Goal: Task Accomplishment & Management: Use online tool/utility

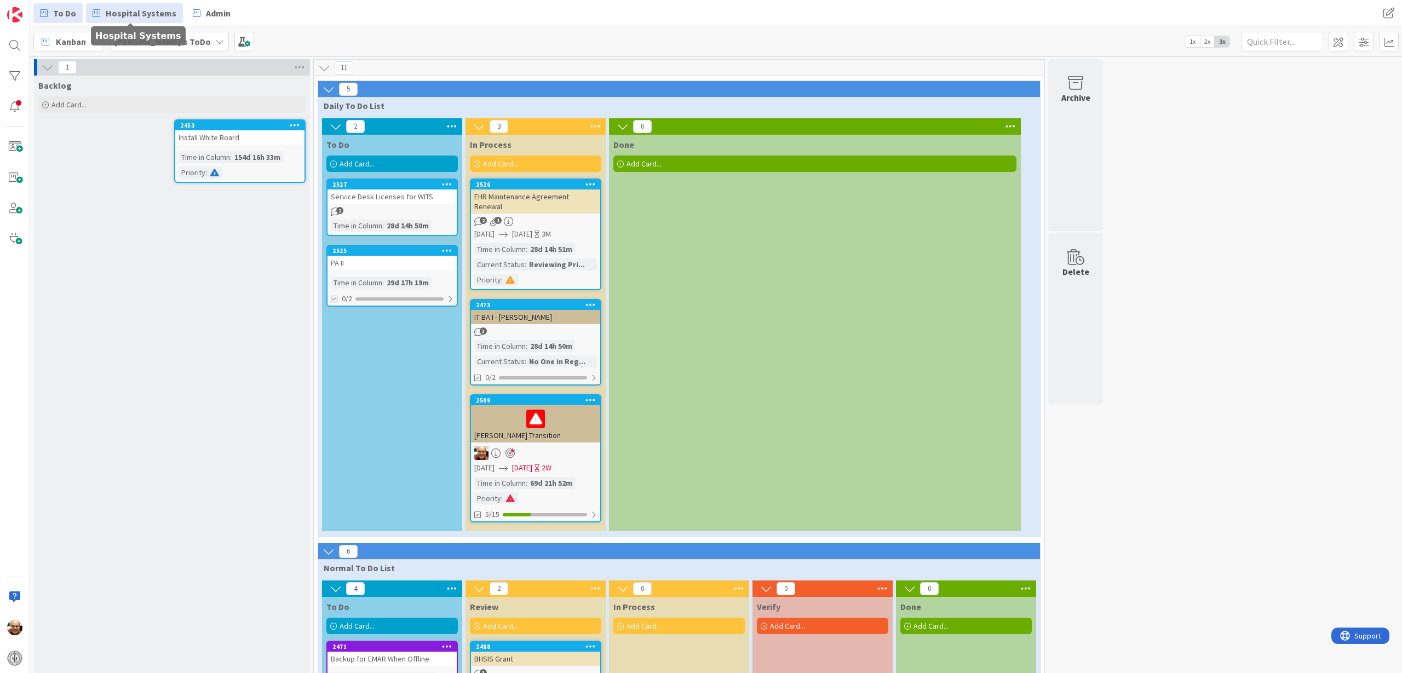
click at [134, 15] on span "Hospital Systems" at bounding box center [141, 13] width 71 height 13
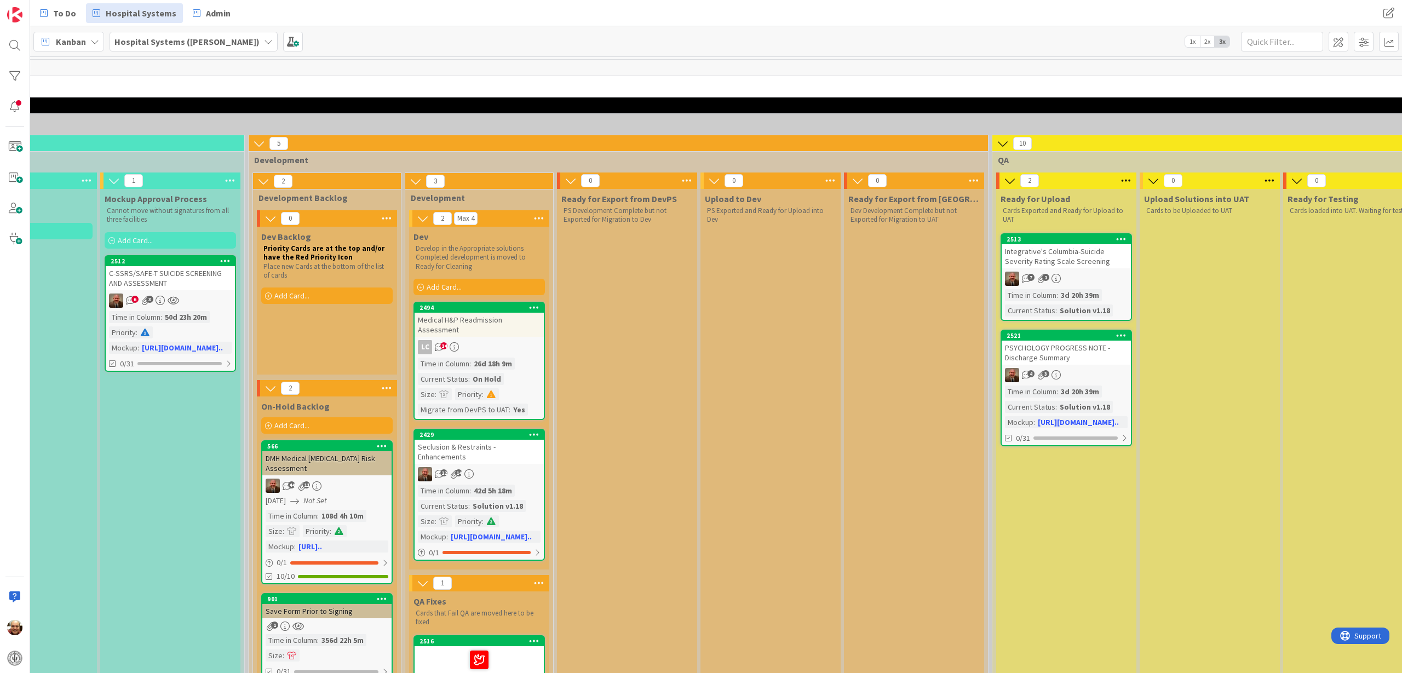
scroll to position [68, 657]
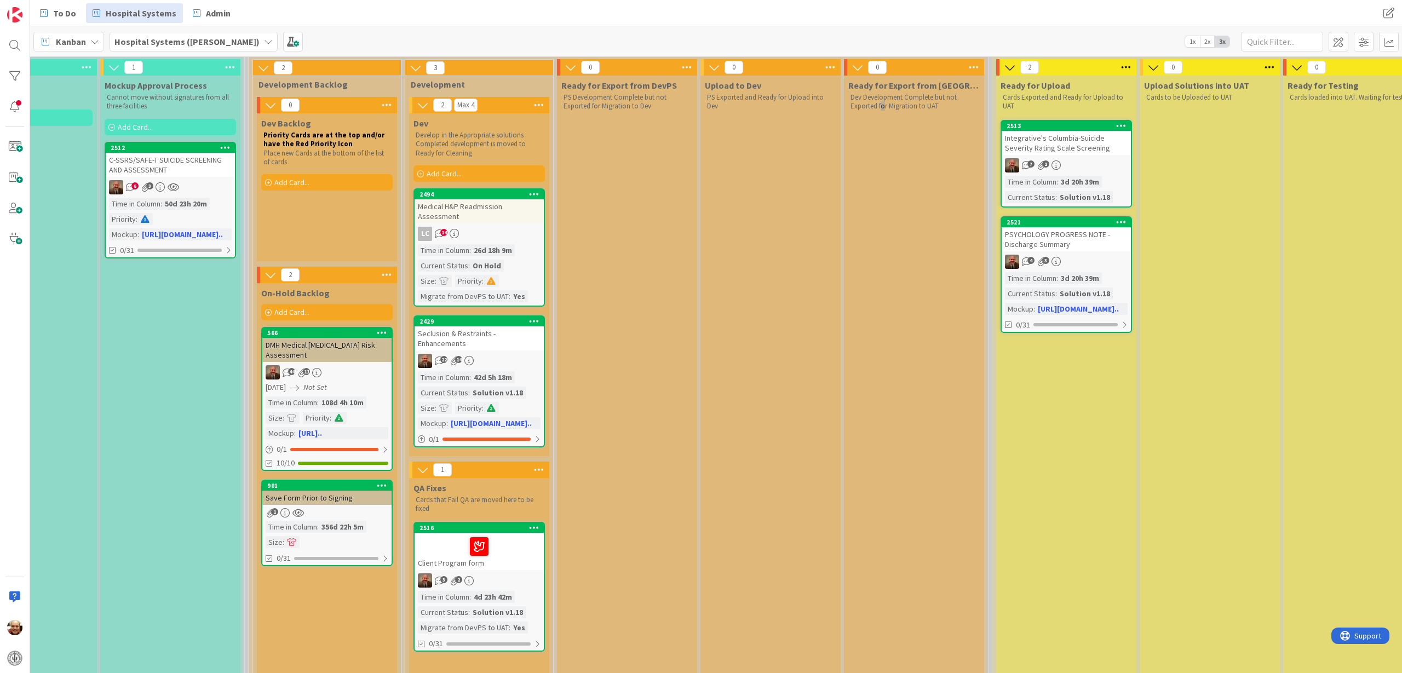
scroll to position [137, 657]
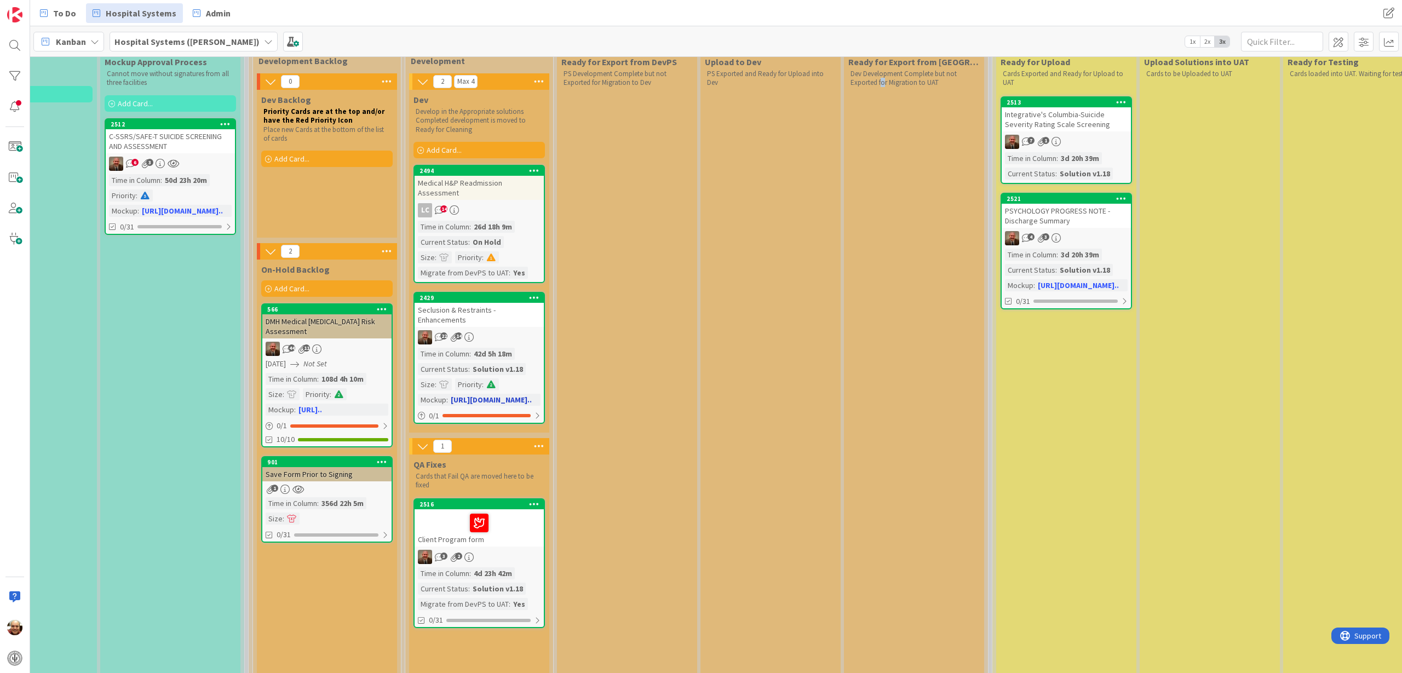
click at [486, 309] on div "Seclusion & Restraints - Enhancements" at bounding box center [479, 315] width 129 height 24
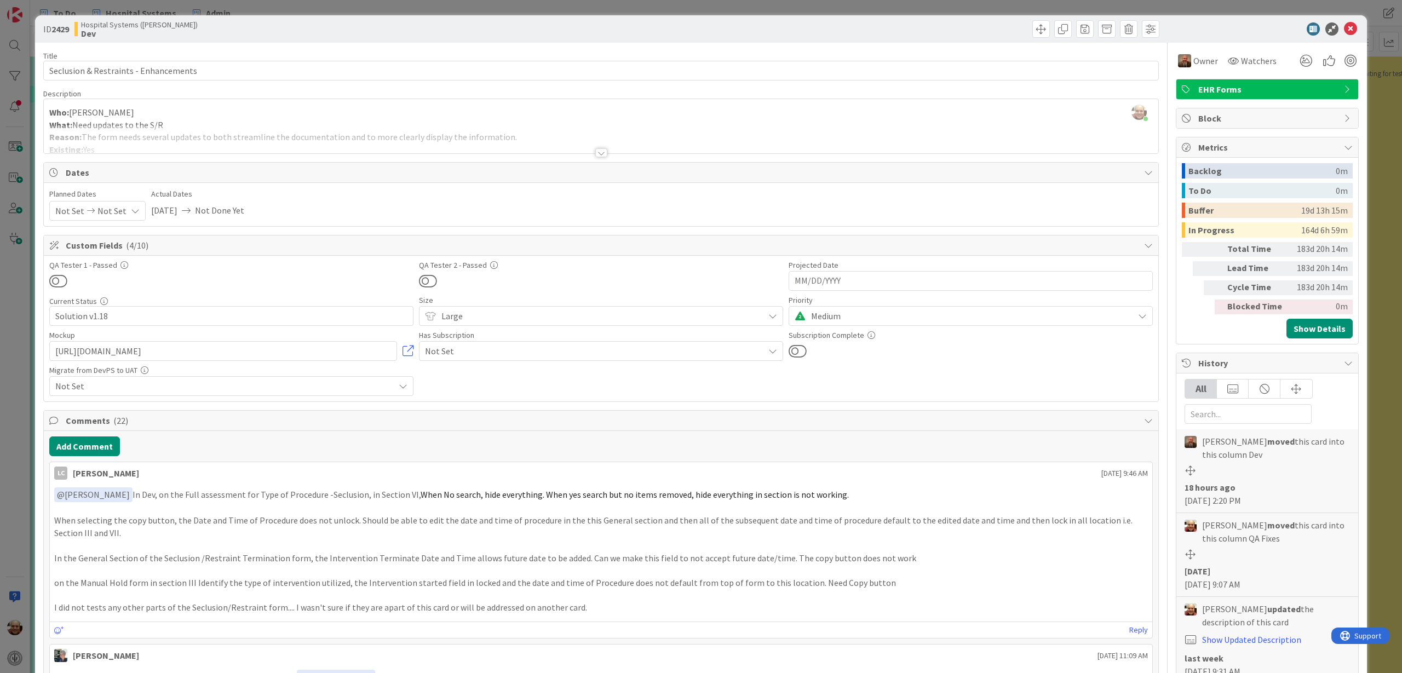
click at [595, 153] on div at bounding box center [601, 152] width 12 height 9
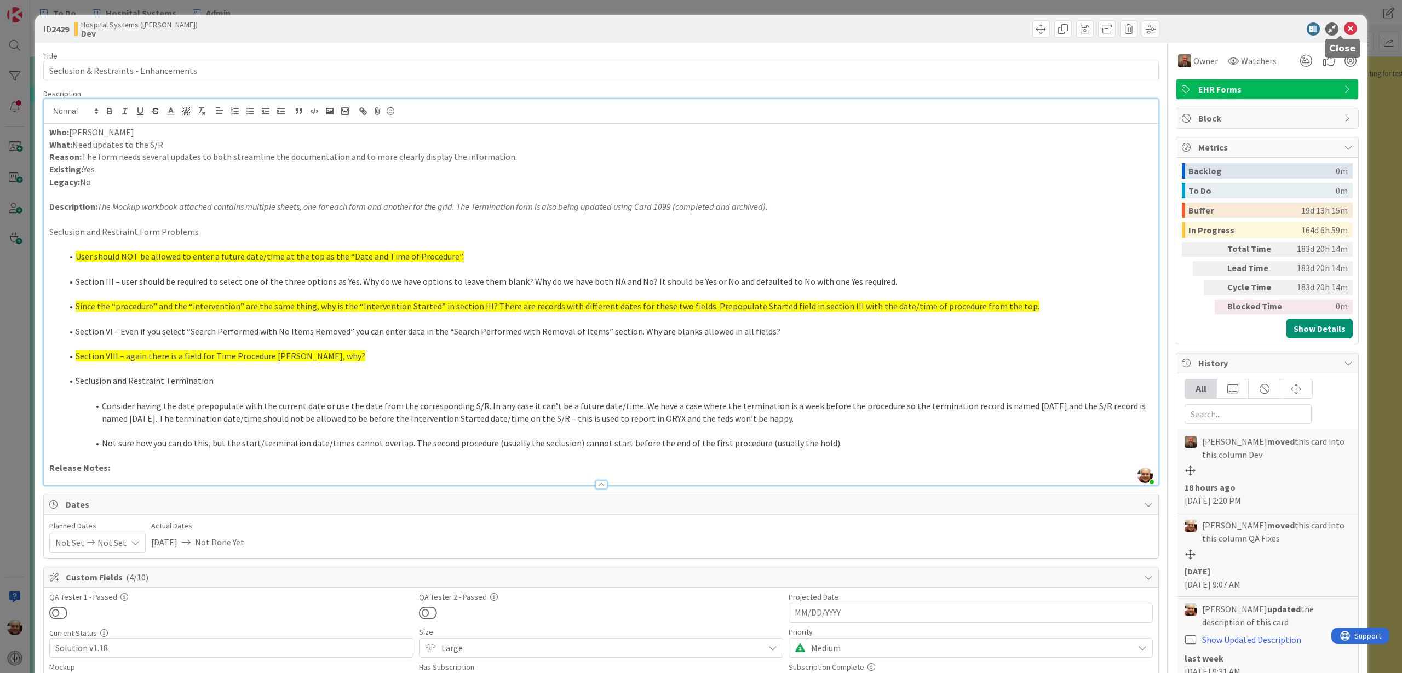
click at [1344, 28] on icon at bounding box center [1350, 28] width 13 height 13
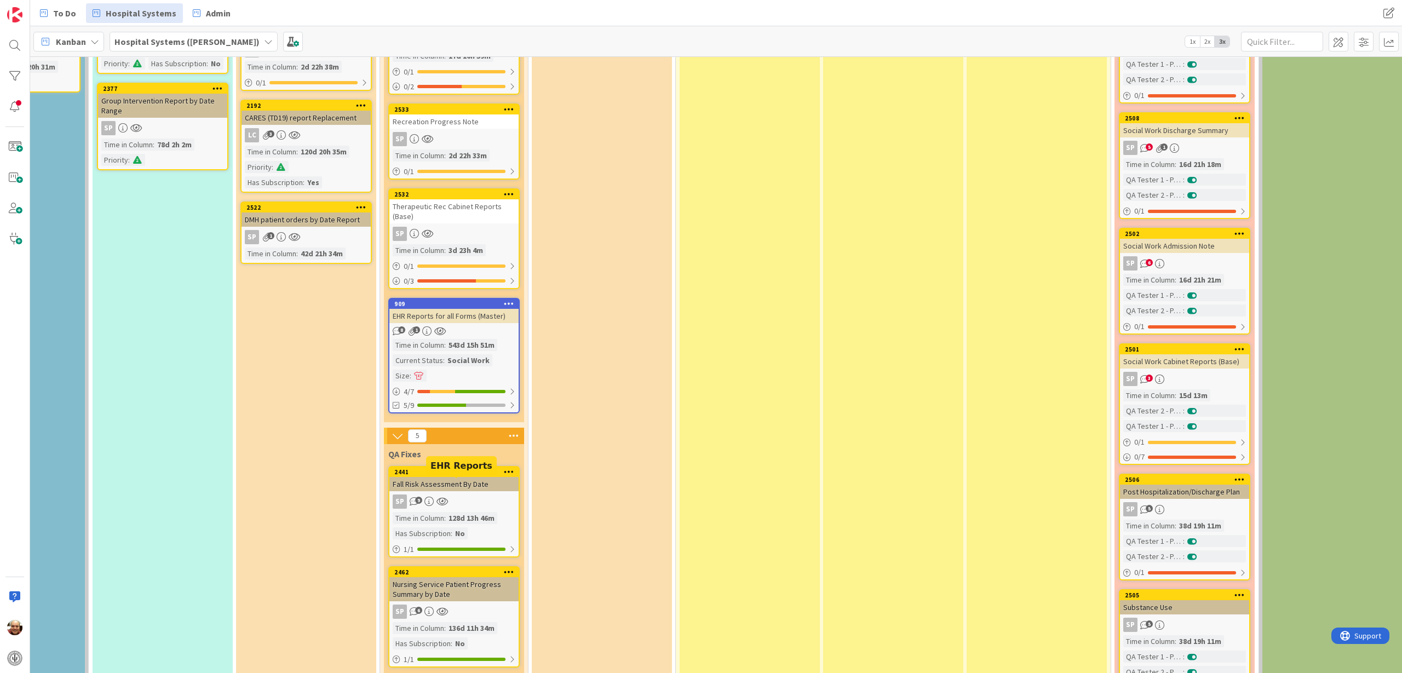
scroll to position [2234, 242]
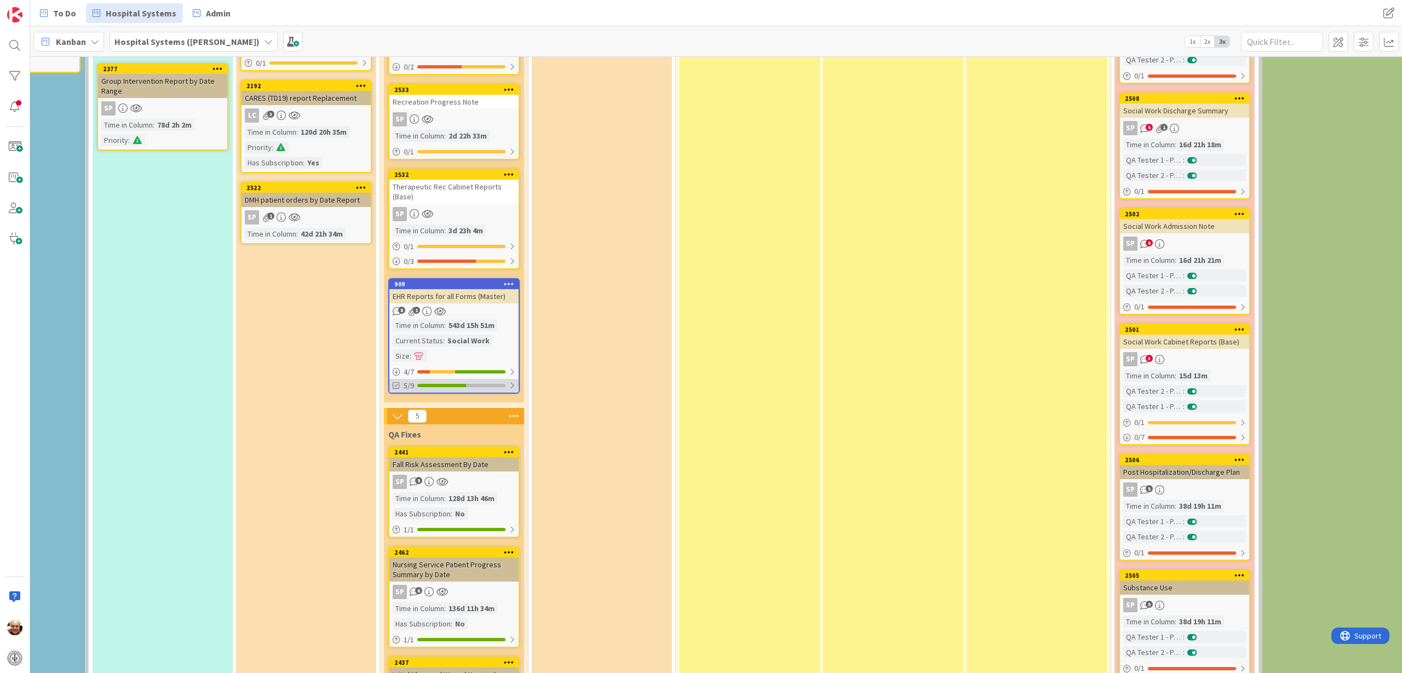
click at [441, 386] on div at bounding box center [441, 385] width 49 height 3
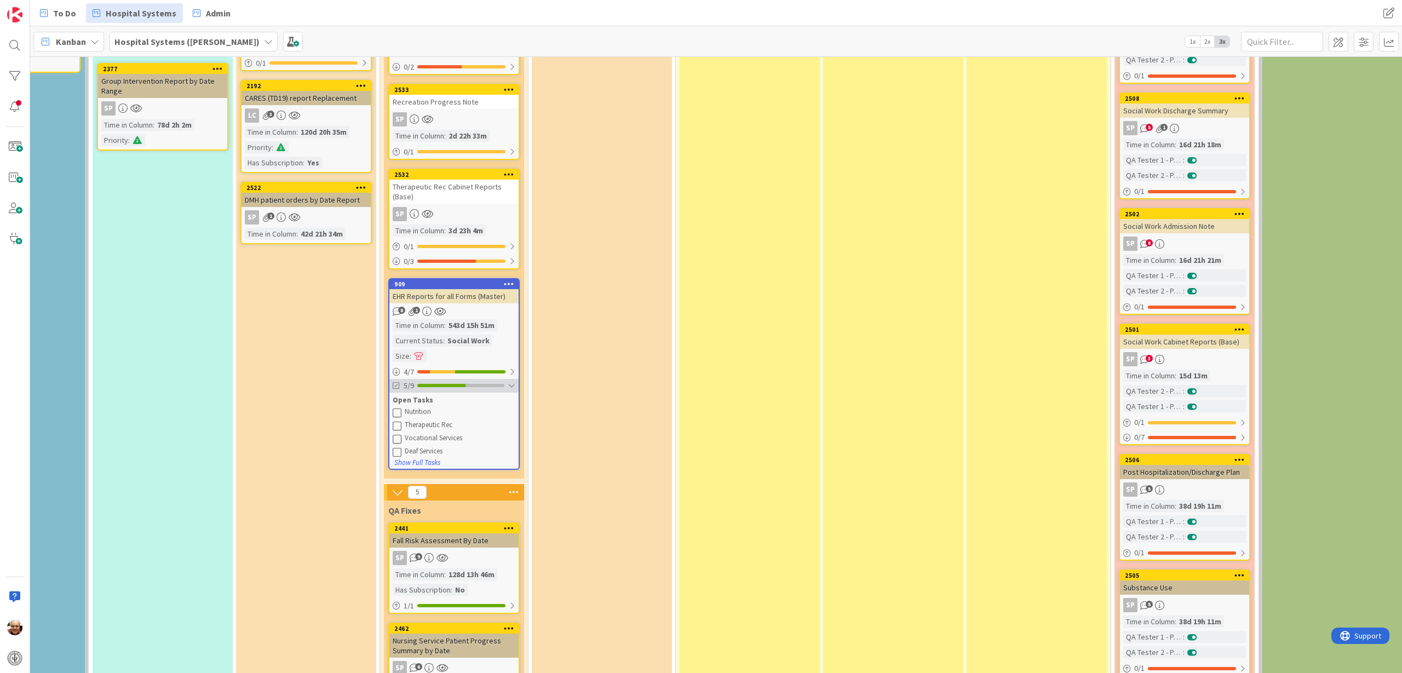
click at [455, 387] on div at bounding box center [441, 385] width 48 height 3
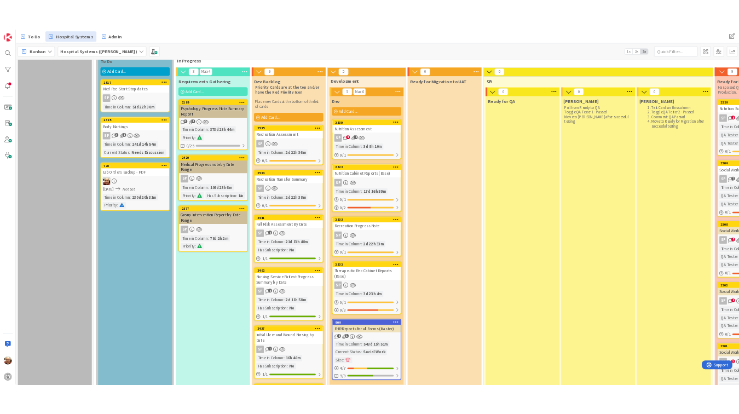
scroll to position [1894, 0]
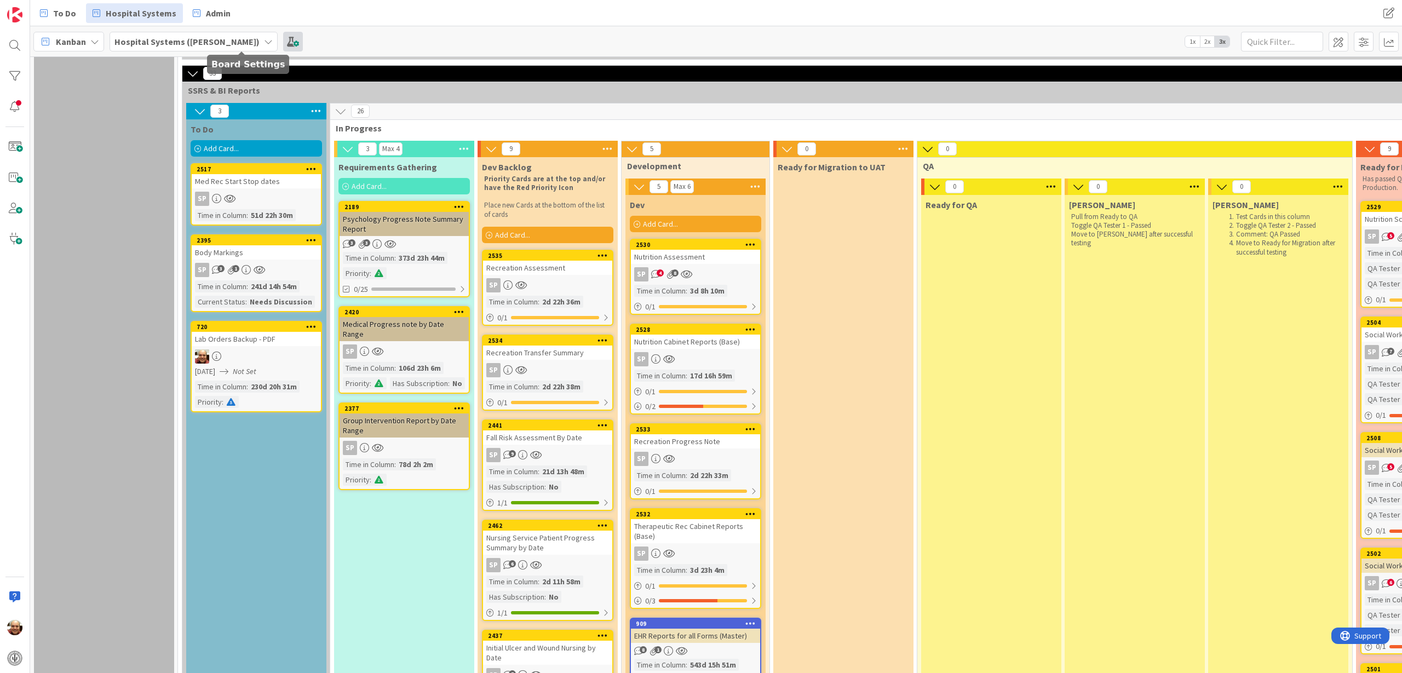
click at [283, 42] on span at bounding box center [293, 42] width 20 height 20
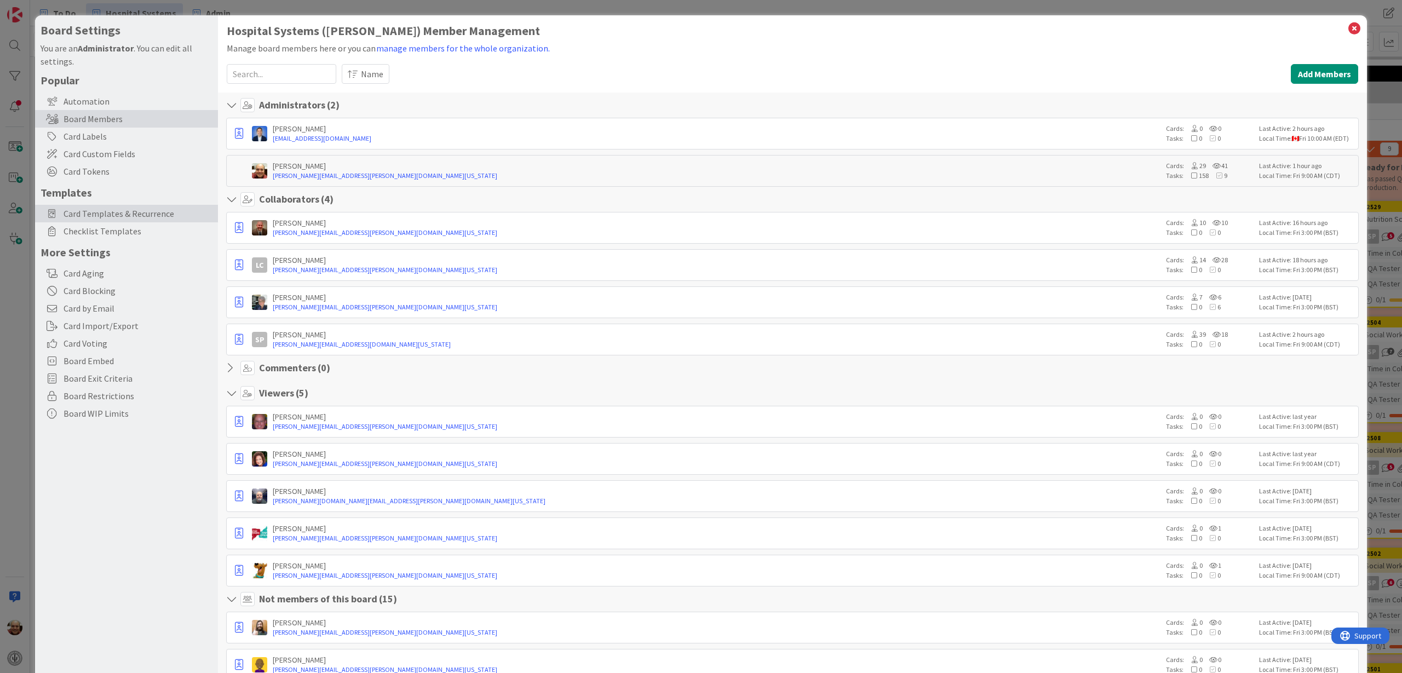
click at [133, 215] on span "Card Templates & Recurrence" at bounding box center [138, 213] width 149 height 13
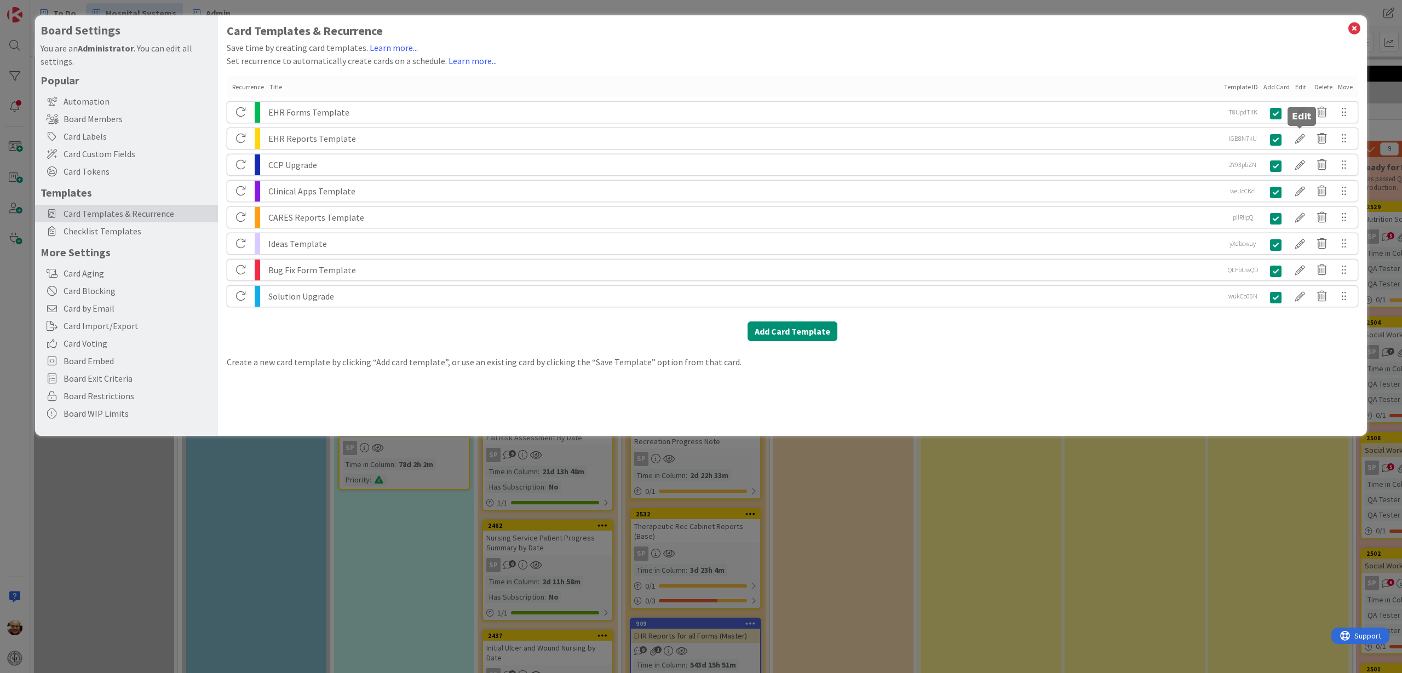
click at [1300, 139] on div at bounding box center [1300, 138] width 22 height 19
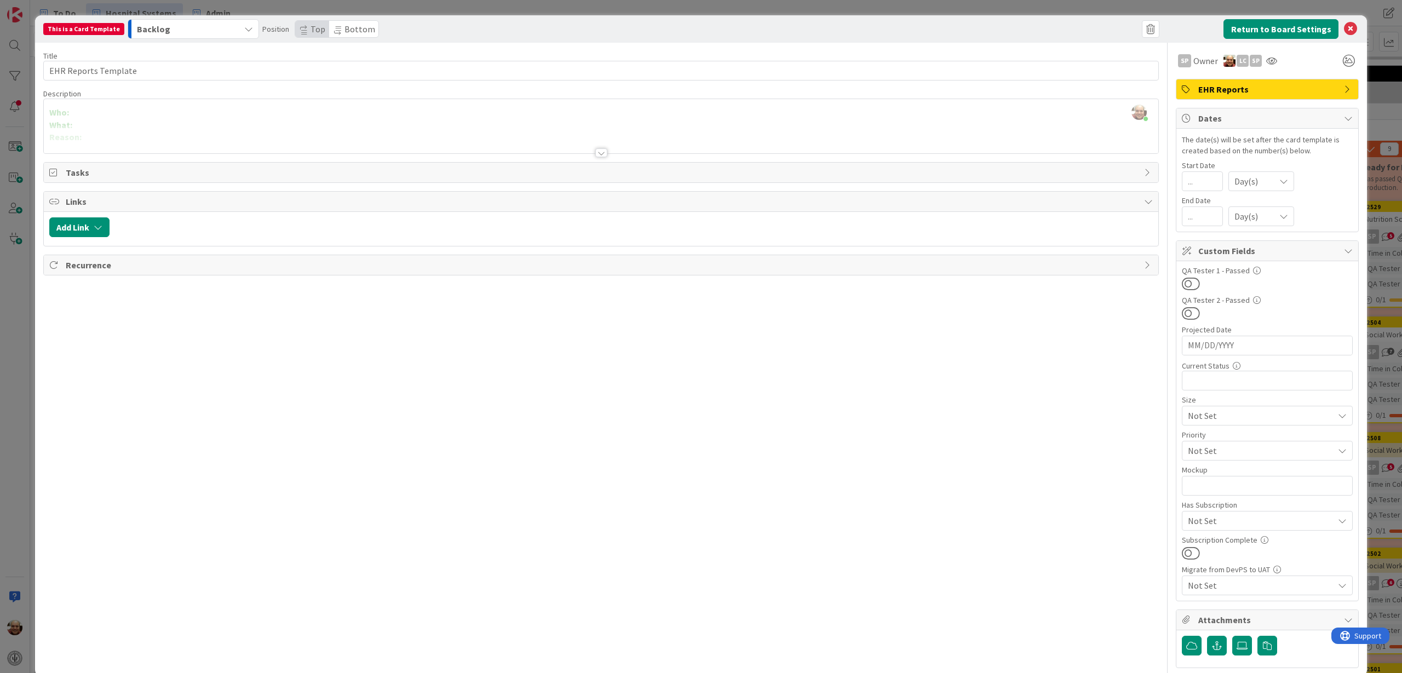
click at [595, 152] on div at bounding box center [601, 152] width 12 height 9
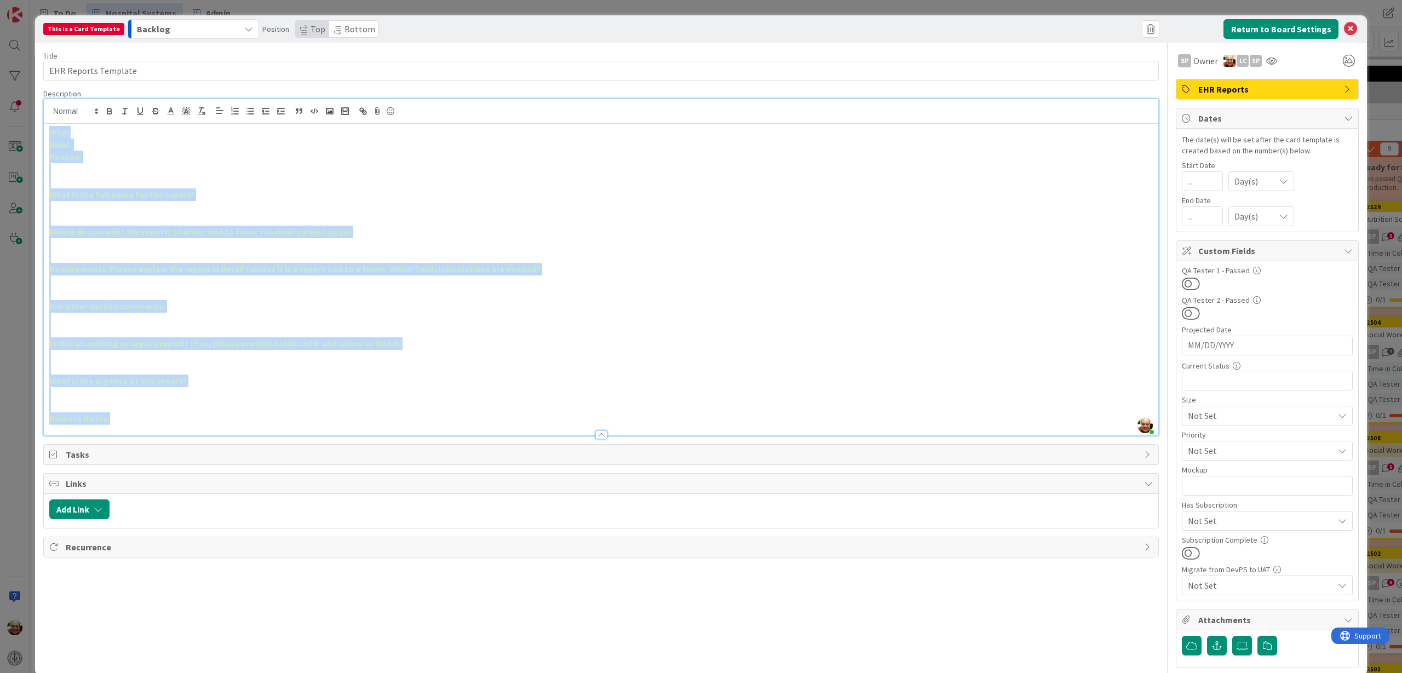
drag, startPoint x: 124, startPoint y: 420, endPoint x: 51, endPoint y: 135, distance: 294.3
click at [51, 135] on div "Who: What: Reason: What is the full name for the report? Where do you want the …" at bounding box center [601, 280] width 1114 height 312
click at [107, 111] on icon "button" at bounding box center [109, 112] width 4 height 3
click at [168, 110] on icon at bounding box center [171, 111] width 10 height 10
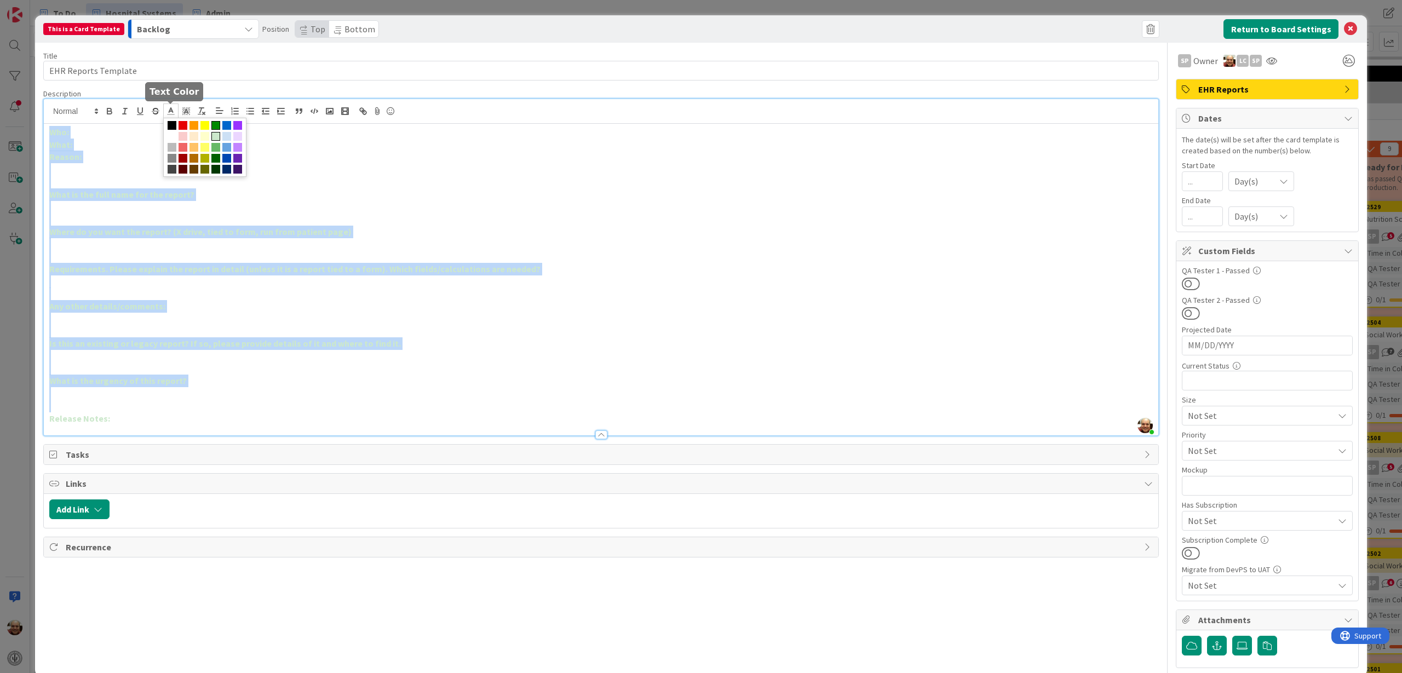
click at [215, 125] on span at bounding box center [215, 125] width 9 height 9
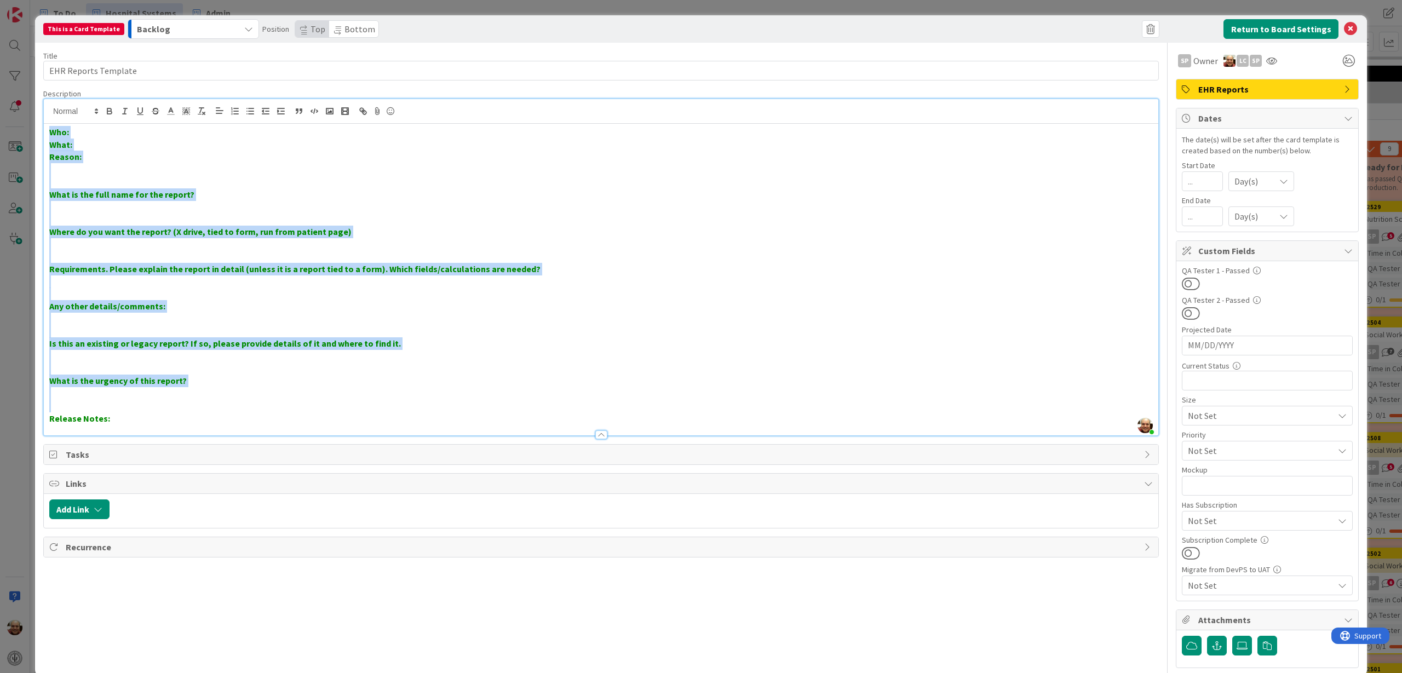
click at [434, 357] on p at bounding box center [601, 356] width 1104 height 13
click at [284, 384] on p "What is the urgency of this report?" at bounding box center [601, 381] width 1104 height 13
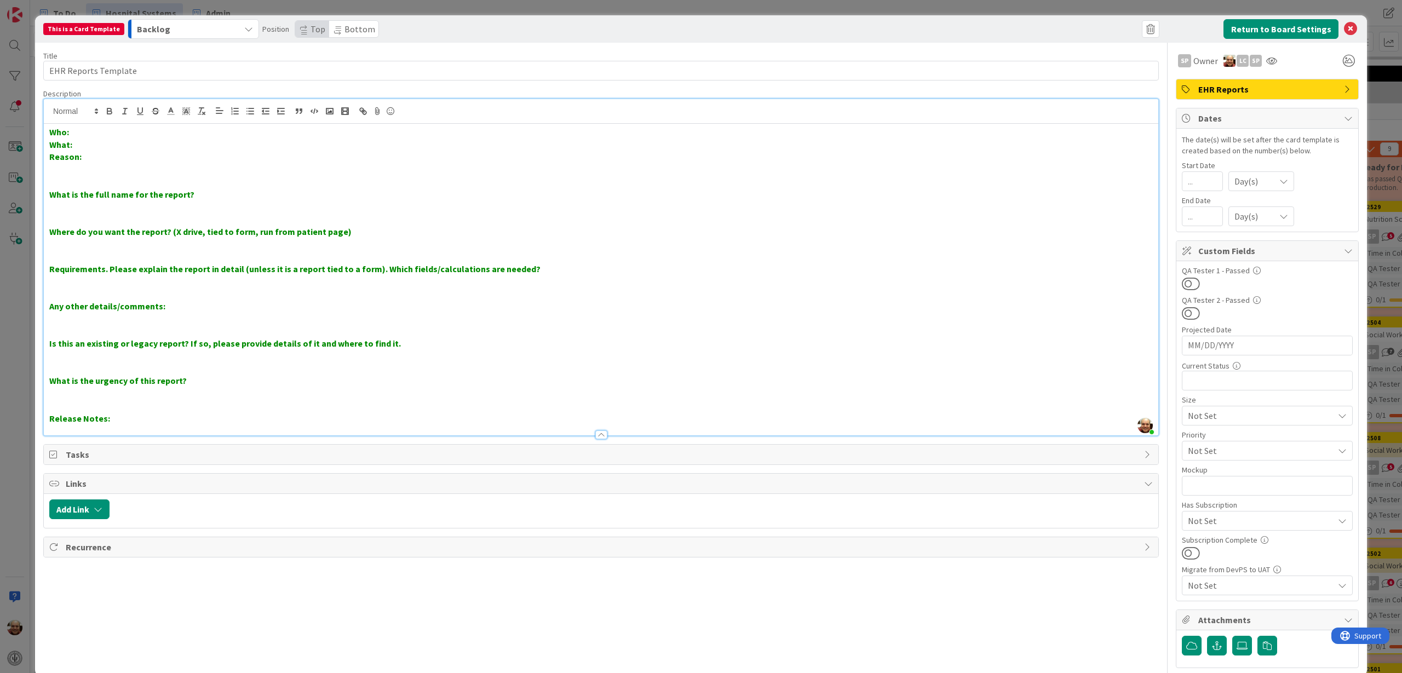
click at [90, 157] on p "Reason:" at bounding box center [601, 157] width 1104 height 13
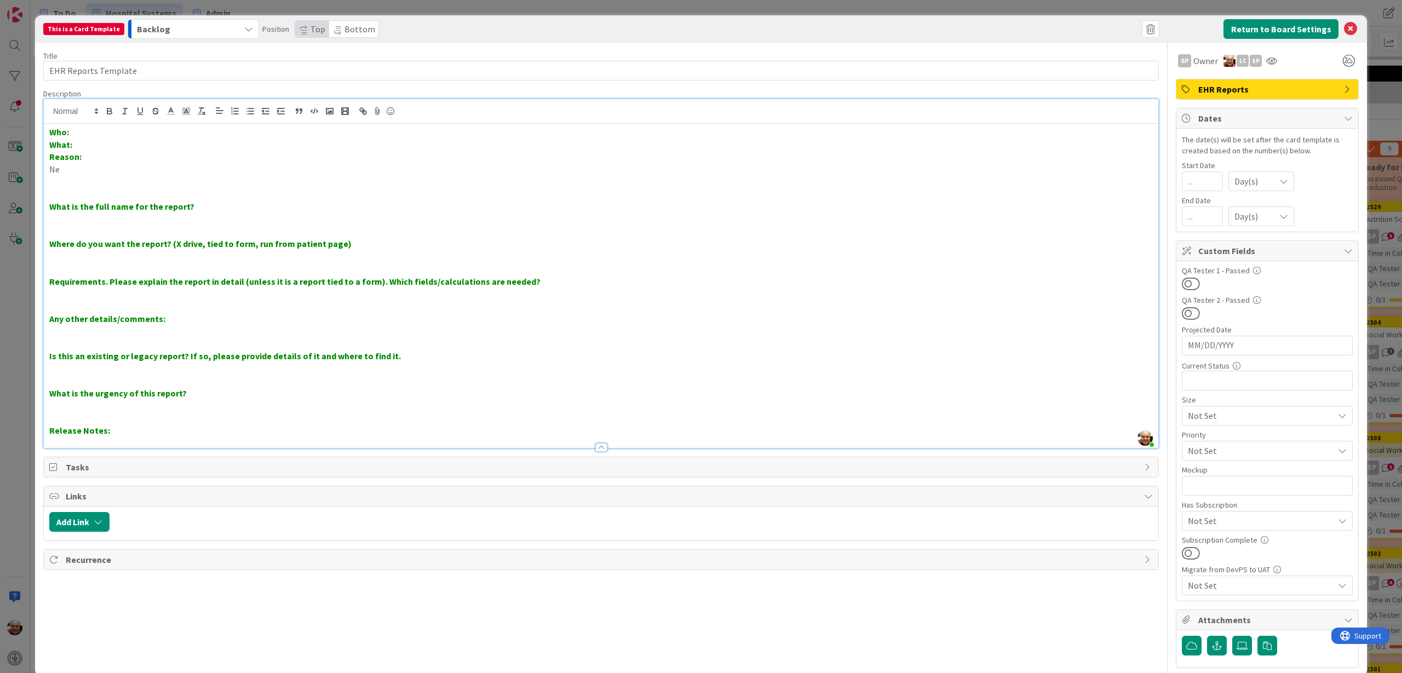
click at [78, 158] on strong "Reason:" at bounding box center [65, 156] width 32 height 11
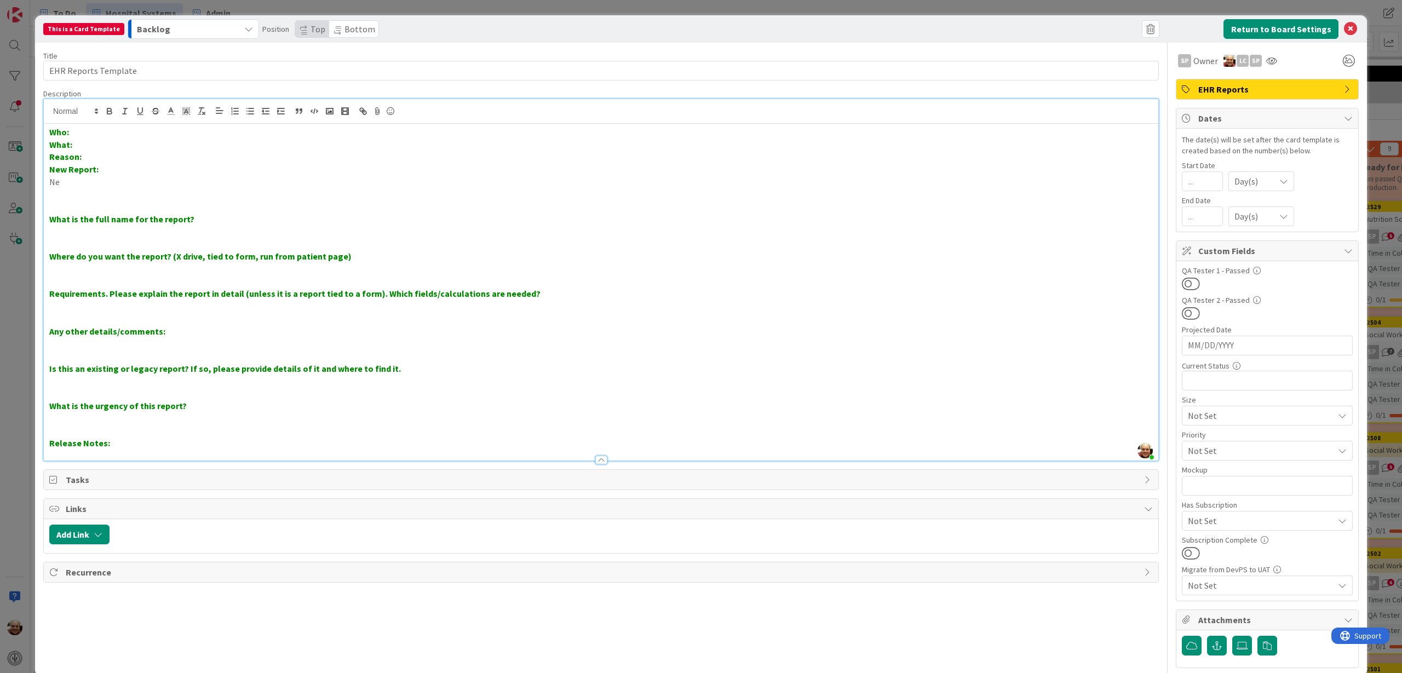
click at [84, 186] on p "Ne" at bounding box center [601, 182] width 1104 height 13
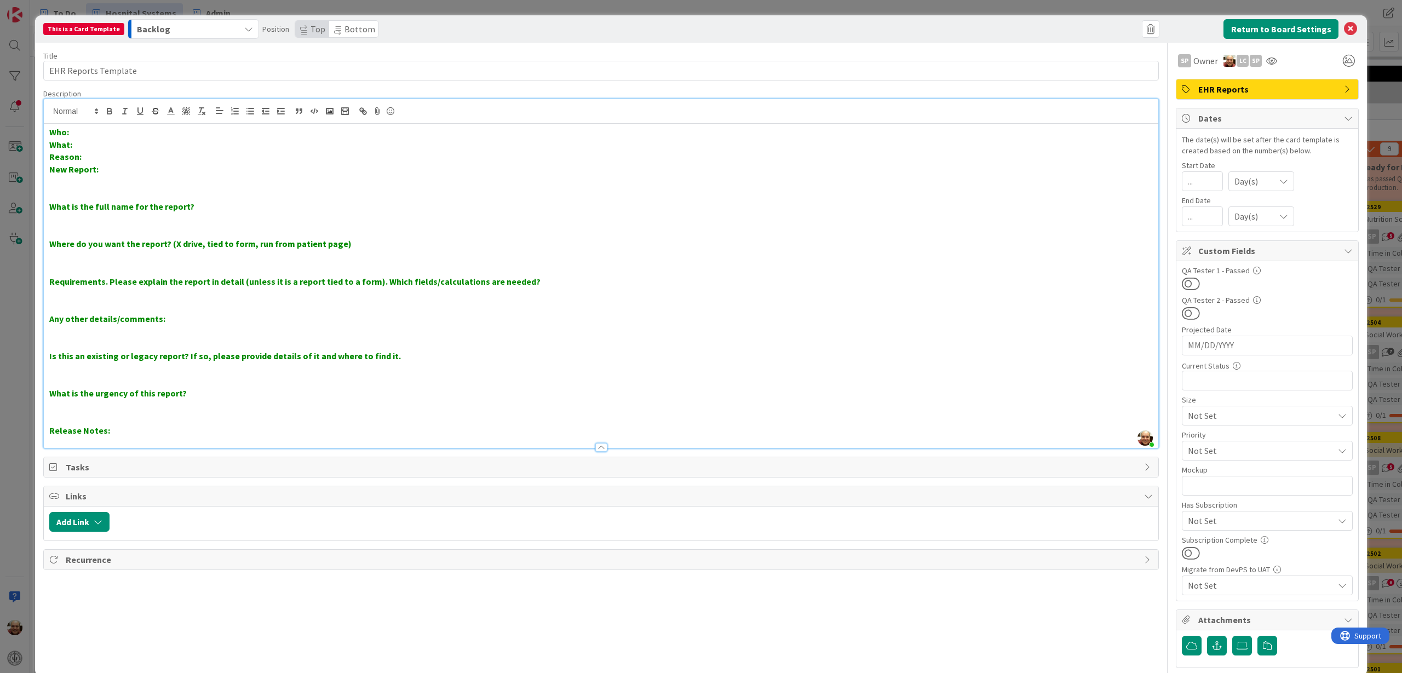
click at [650, 51] on div "Title 20 / 128" at bounding box center [601, 56] width 1116 height 10
click at [648, 611] on div "Title 20 / 128 EHR Reports Template Description [PERSON_NAME] just joined Who: …" at bounding box center [601, 355] width 1116 height 625
click at [1344, 28] on icon at bounding box center [1350, 28] width 13 height 13
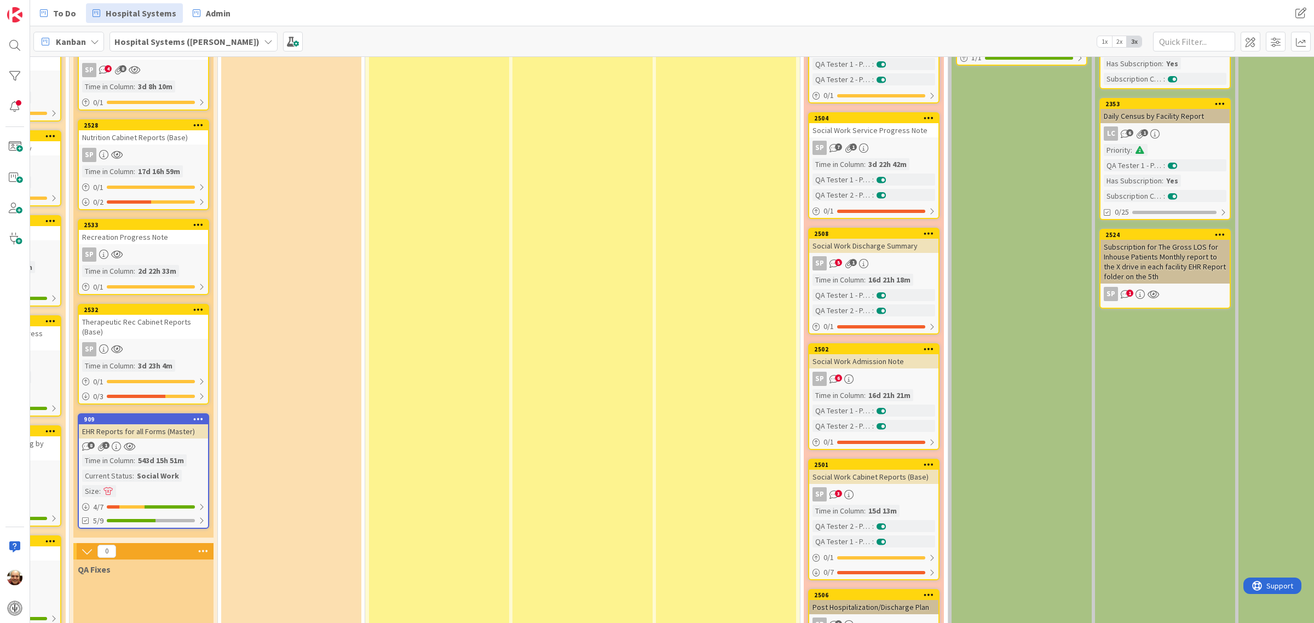
scroll to position [2099, 552]
click at [168, 200] on div at bounding box center [173, 201] width 44 height 3
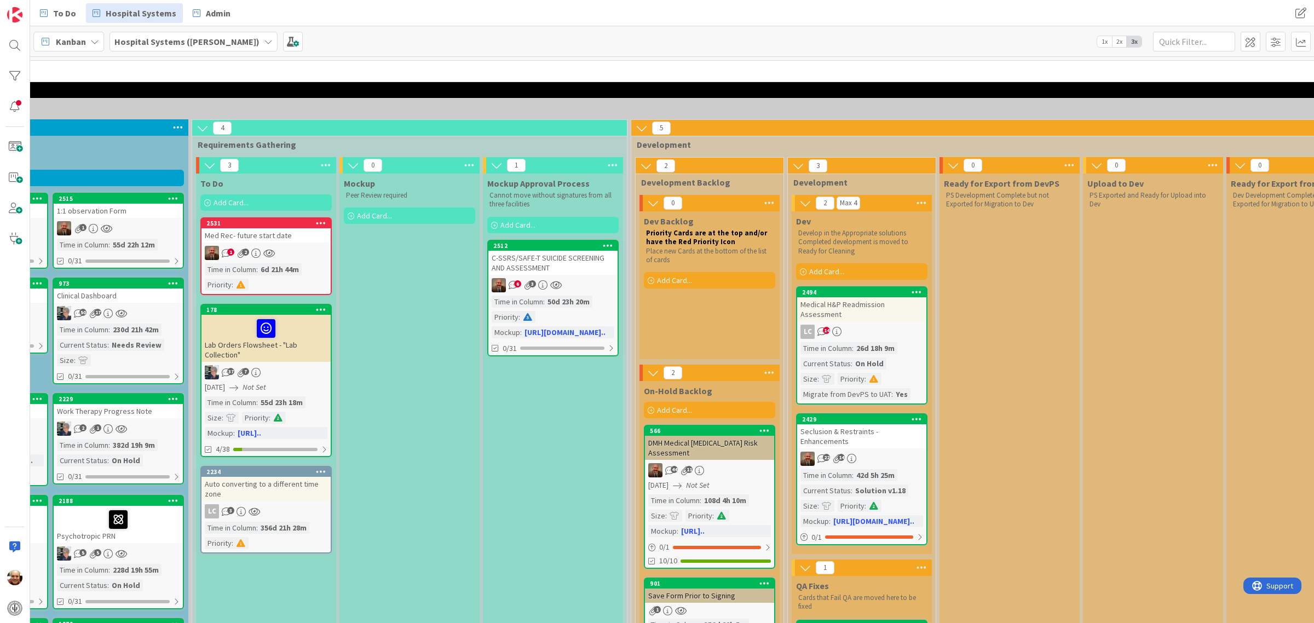
scroll to position [0, 274]
